Goal: Download file/media

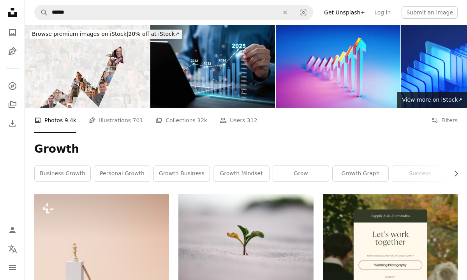
scroll to position [8934, 0]
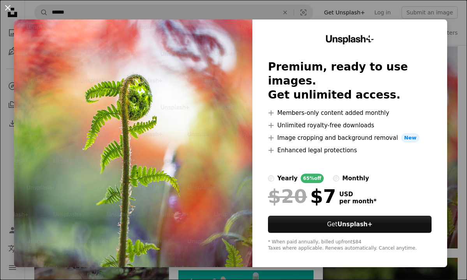
click at [4, 5] on button "An X shape" at bounding box center [7, 7] width 9 height 9
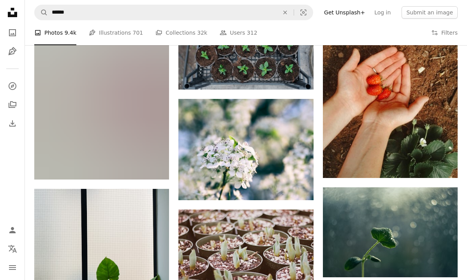
scroll to position [16444, 0]
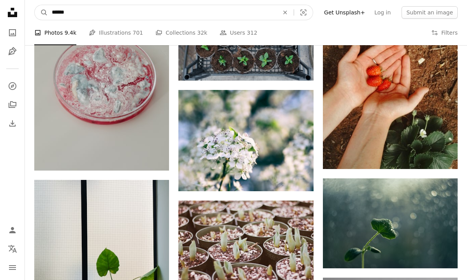
click at [165, 15] on input "******" at bounding box center [162, 12] width 228 height 15
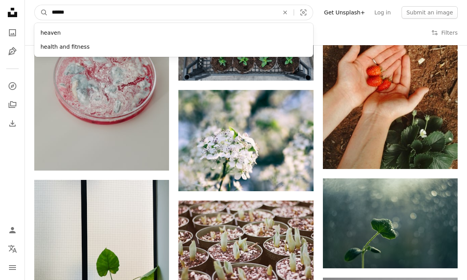
type input "*******"
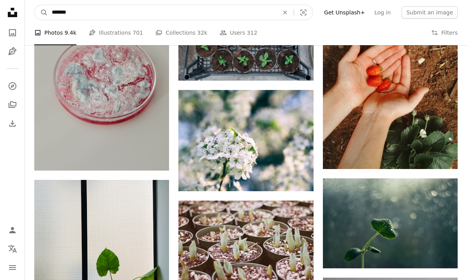
click at [41, 12] on button "A magnifying glass" at bounding box center [41, 12] width 13 height 15
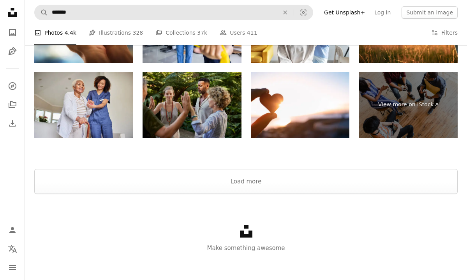
scroll to position [1493, 0]
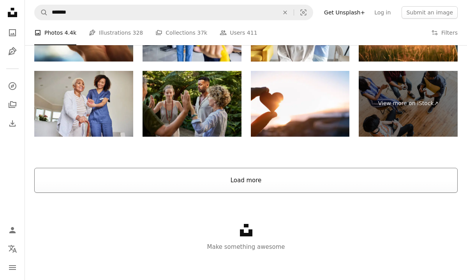
click at [185, 183] on button "Load more" at bounding box center [245, 180] width 423 height 25
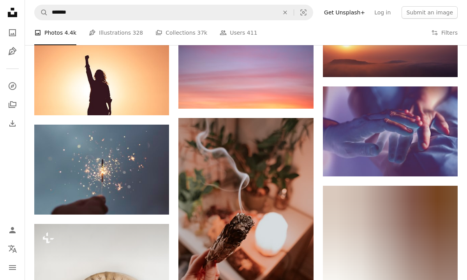
scroll to position [4587, 0]
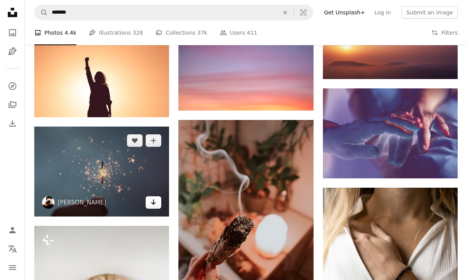
click at [156, 200] on icon "Arrow pointing down" at bounding box center [153, 201] width 6 height 9
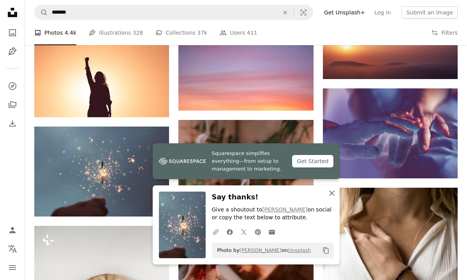
click at [330, 193] on icon "An X shape" at bounding box center [331, 192] width 9 height 9
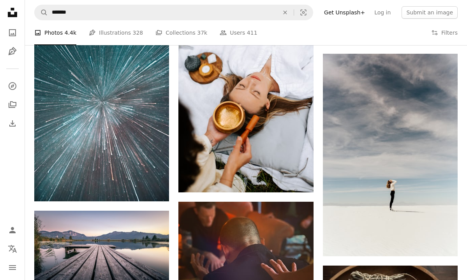
scroll to position [6886, 0]
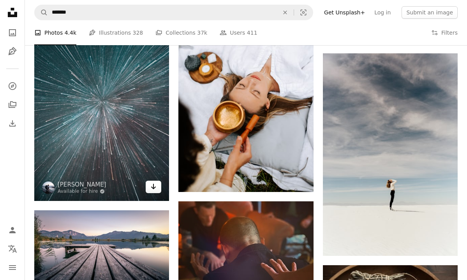
click at [151, 187] on icon "Arrow pointing down" at bounding box center [153, 186] width 6 height 9
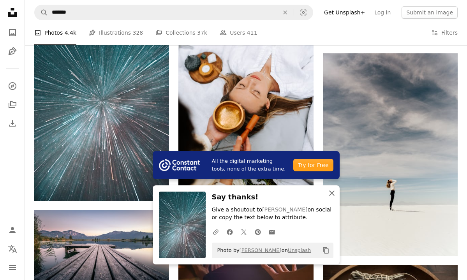
click at [332, 193] on icon "button" at bounding box center [331, 192] width 5 height 5
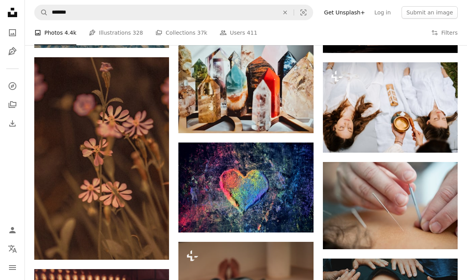
scroll to position [8814, 0]
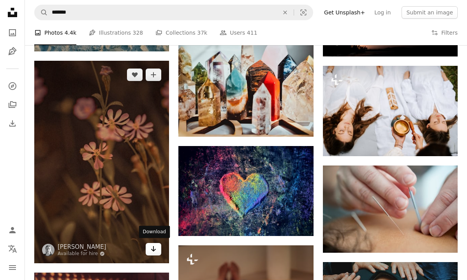
click at [149, 250] on link "Arrow pointing down" at bounding box center [154, 249] width 16 height 12
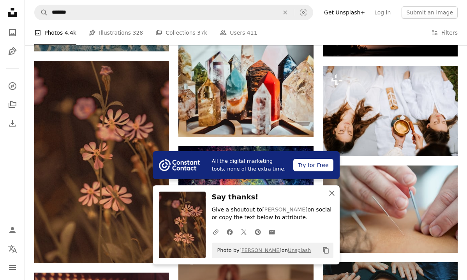
click at [329, 193] on icon "An X shape" at bounding box center [331, 192] width 9 height 9
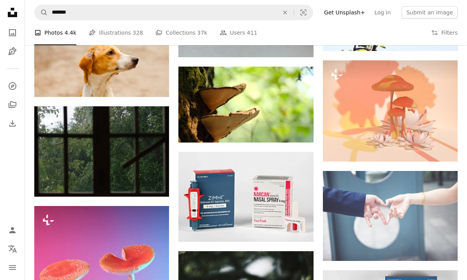
scroll to position [17166, 0]
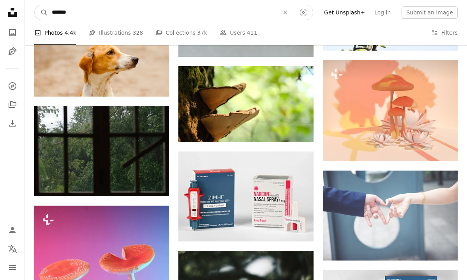
click at [243, 18] on input "*******" at bounding box center [162, 12] width 228 height 15
type input "**********"
click at [41, 12] on button "A magnifying glass" at bounding box center [41, 12] width 13 height 15
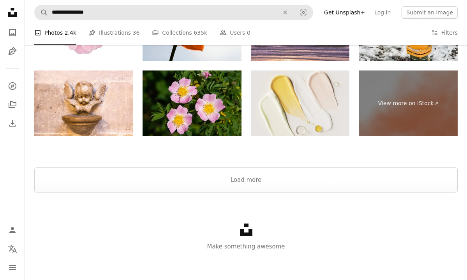
scroll to position [1262, 0]
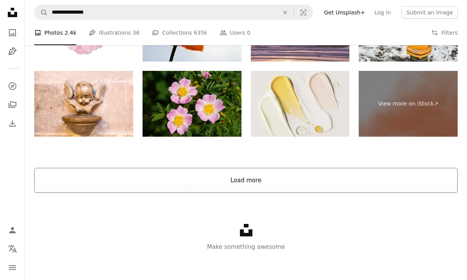
click at [325, 175] on button "Load more" at bounding box center [245, 180] width 423 height 25
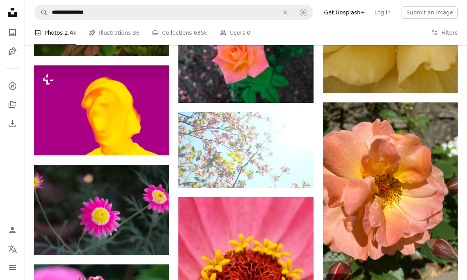
scroll to position [8035, 0]
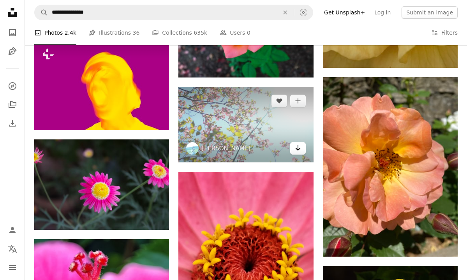
click at [295, 149] on icon "Arrow pointing down" at bounding box center [298, 147] width 6 height 9
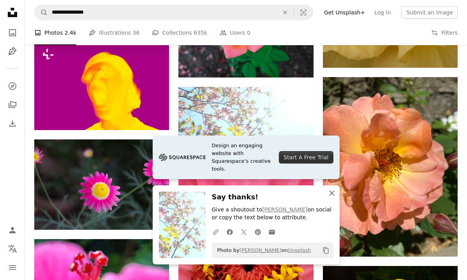
click at [332, 197] on icon "An X shape" at bounding box center [331, 192] width 9 height 9
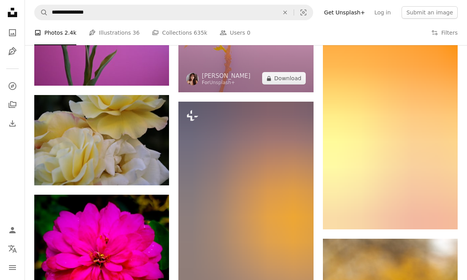
scroll to position [16514, 0]
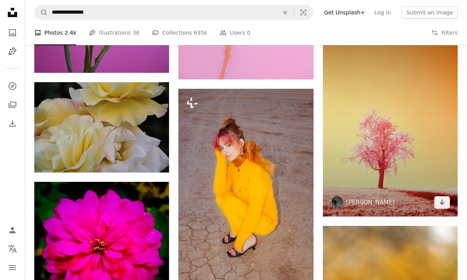
click at [431, 200] on img at bounding box center [390, 115] width 135 height 202
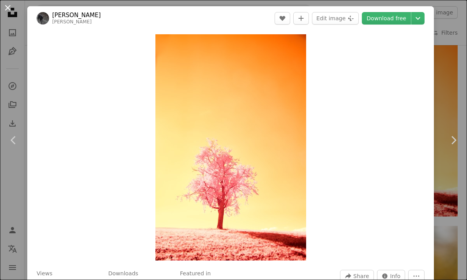
click at [8, 9] on button "An X shape" at bounding box center [7, 7] width 9 height 9
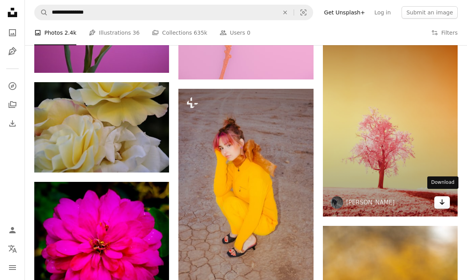
click at [442, 201] on icon "Arrow pointing down" at bounding box center [442, 201] width 6 height 9
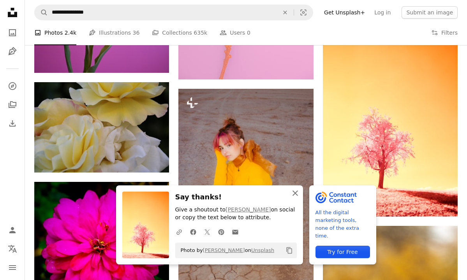
click at [294, 195] on icon "An X shape" at bounding box center [294, 192] width 9 height 9
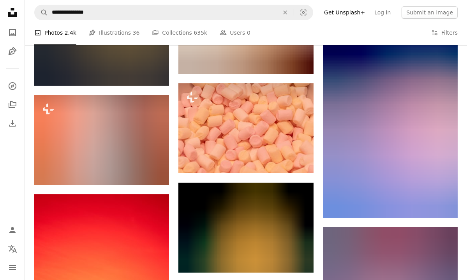
scroll to position [27096, 0]
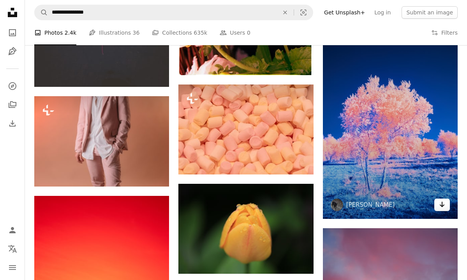
click at [440, 200] on icon "Arrow pointing down" at bounding box center [442, 204] width 6 height 9
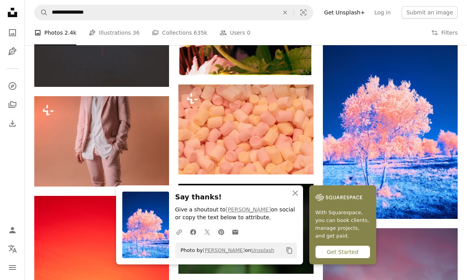
click at [265, 203] on h3 "Say thanks!" at bounding box center [235, 196] width 121 height 11
click at [265, 211] on link "[PERSON_NAME]" at bounding box center [247, 209] width 45 height 6
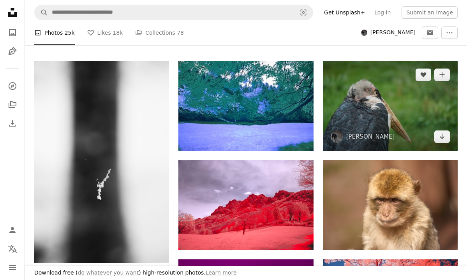
scroll to position [194, 0]
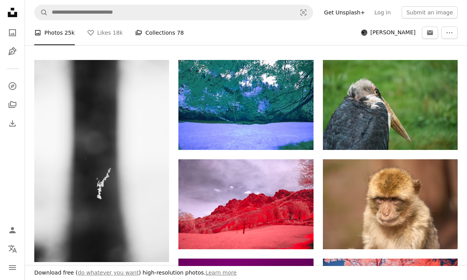
click at [152, 35] on link "A stack of folders Collections 78" at bounding box center [159, 32] width 49 height 25
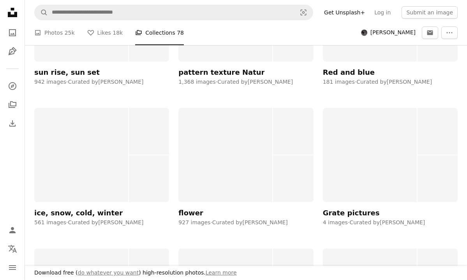
scroll to position [1411, 0]
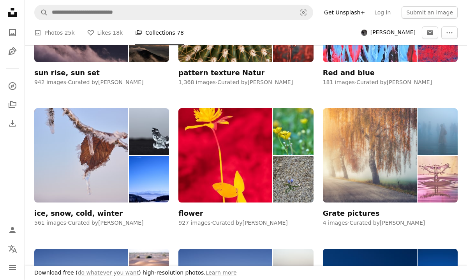
click at [350, 209] on div "Grate pictures" at bounding box center [351, 213] width 57 height 9
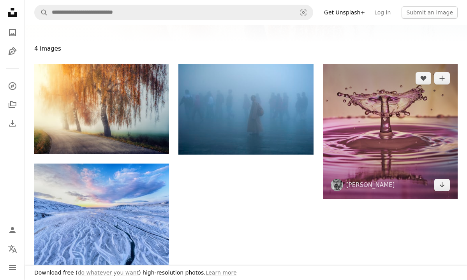
scroll to position [74, 0]
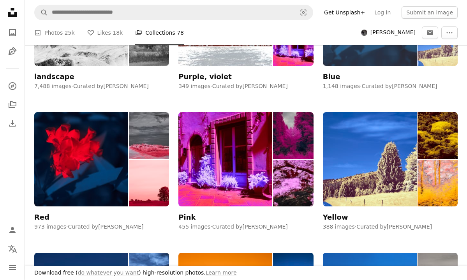
scroll to position [430, 0]
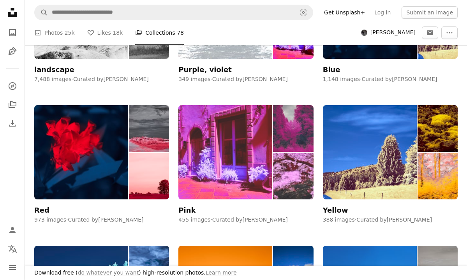
click at [244, 173] on img at bounding box center [225, 152] width 94 height 94
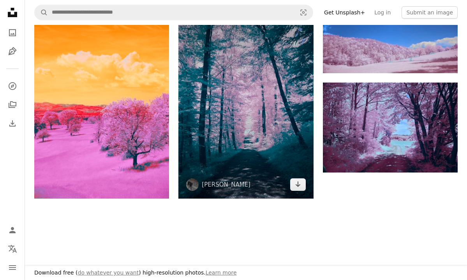
scroll to position [988, 0]
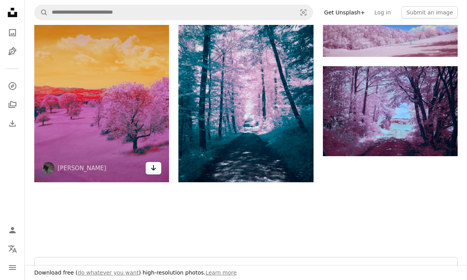
click at [153, 170] on icon "Download" at bounding box center [153, 167] width 5 height 5
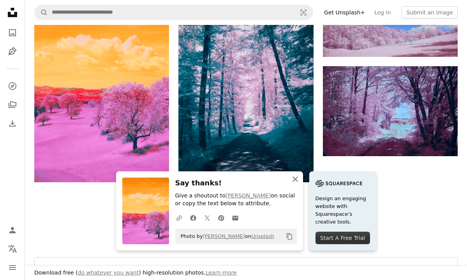
click at [295, 180] on icon "button" at bounding box center [294, 178] width 5 height 5
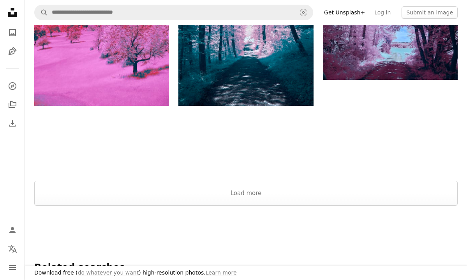
scroll to position [1065, 0]
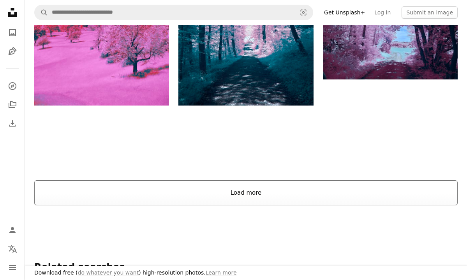
click at [297, 196] on button "Load more" at bounding box center [245, 192] width 423 height 25
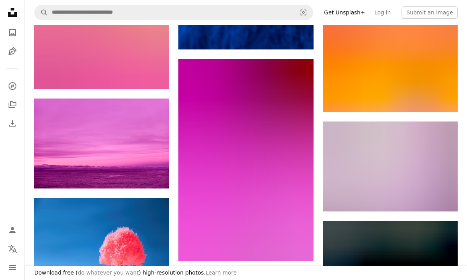
scroll to position [4677, 0]
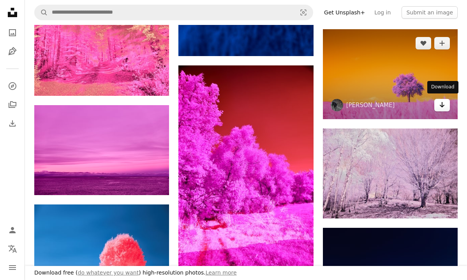
click at [437, 101] on link "Arrow pointing down" at bounding box center [442, 105] width 16 height 12
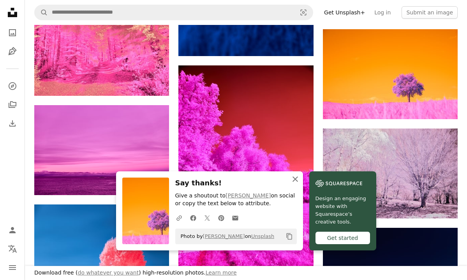
click at [296, 180] on icon "An X shape" at bounding box center [294, 178] width 9 height 9
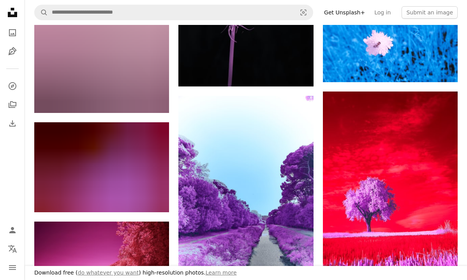
scroll to position [9602, 0]
